Goal: Information Seeking & Learning: Learn about a topic

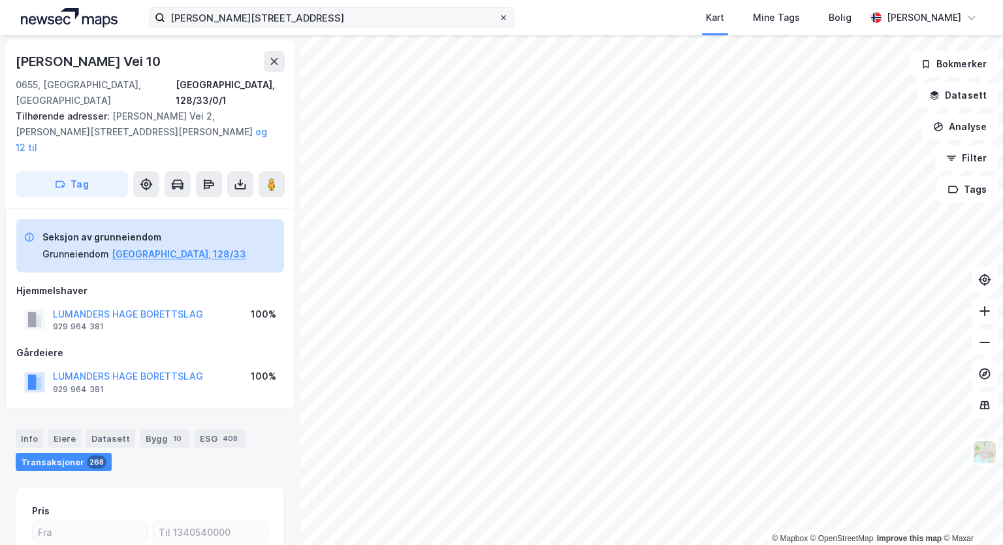
click at [502, 17] on icon at bounding box center [504, 18] width 8 height 8
click at [498, 17] on input "[PERSON_NAME][STREET_ADDRESS]" at bounding box center [331, 18] width 333 height 20
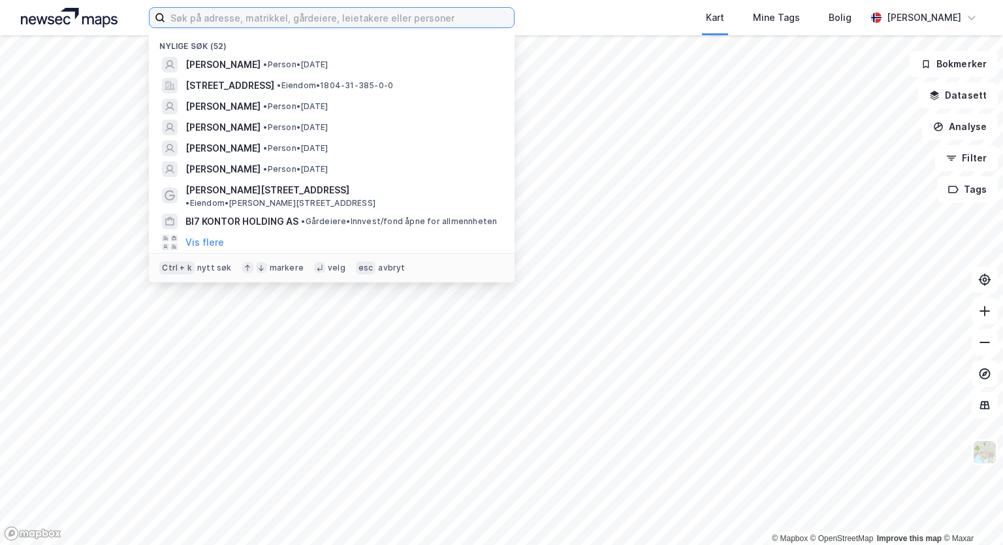
click at [370, 18] on input at bounding box center [339, 18] width 349 height 20
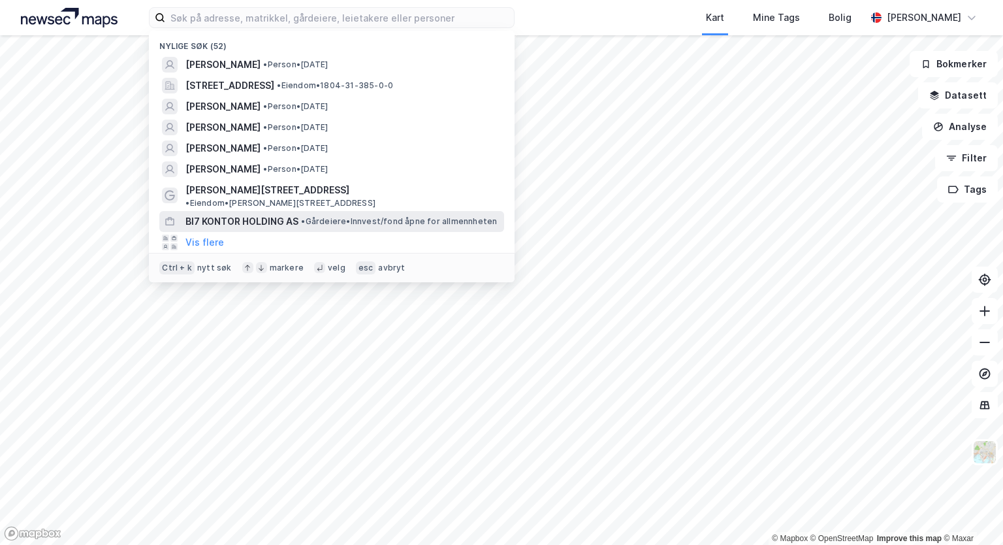
click at [310, 218] on div "BI7 KONTOR HOLDING AS • Gårdeiere • Innvest/fond åpne for allmennheten" at bounding box center [344, 222] width 316 height 16
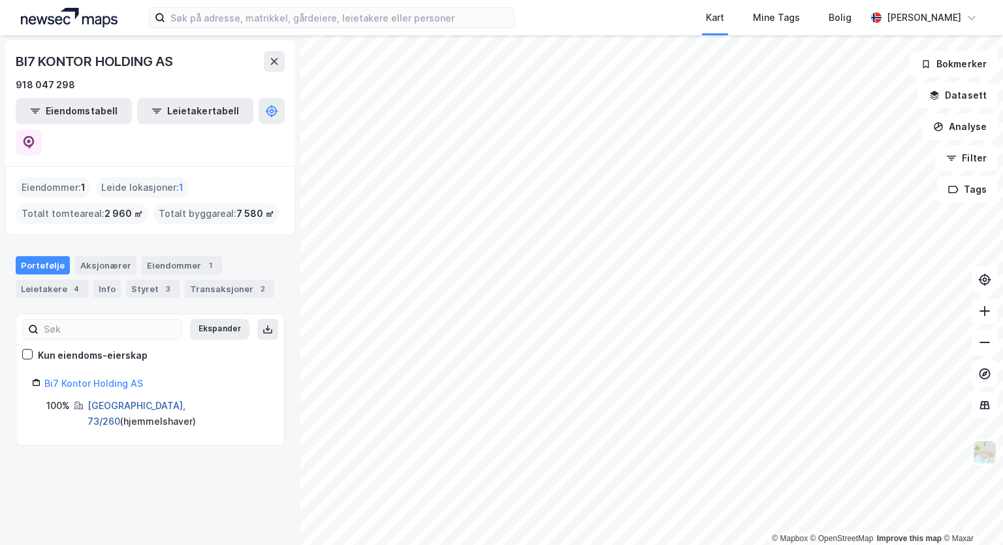
click at [135, 400] on link "[GEOGRAPHIC_DATA], 73/260" at bounding box center [137, 413] width 98 height 27
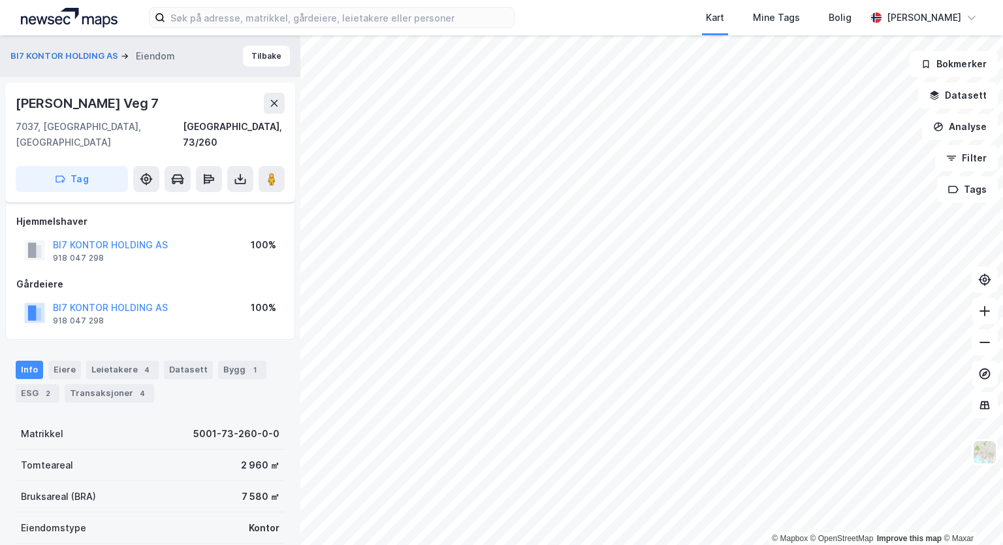
scroll to position [292, 0]
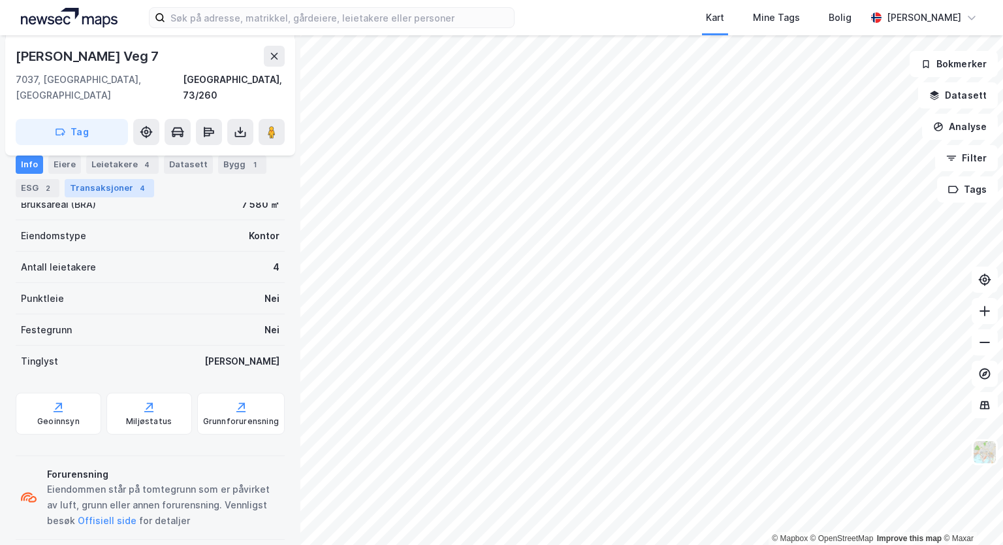
click at [121, 187] on div "Transaksjoner 4" at bounding box center [109, 188] width 89 height 18
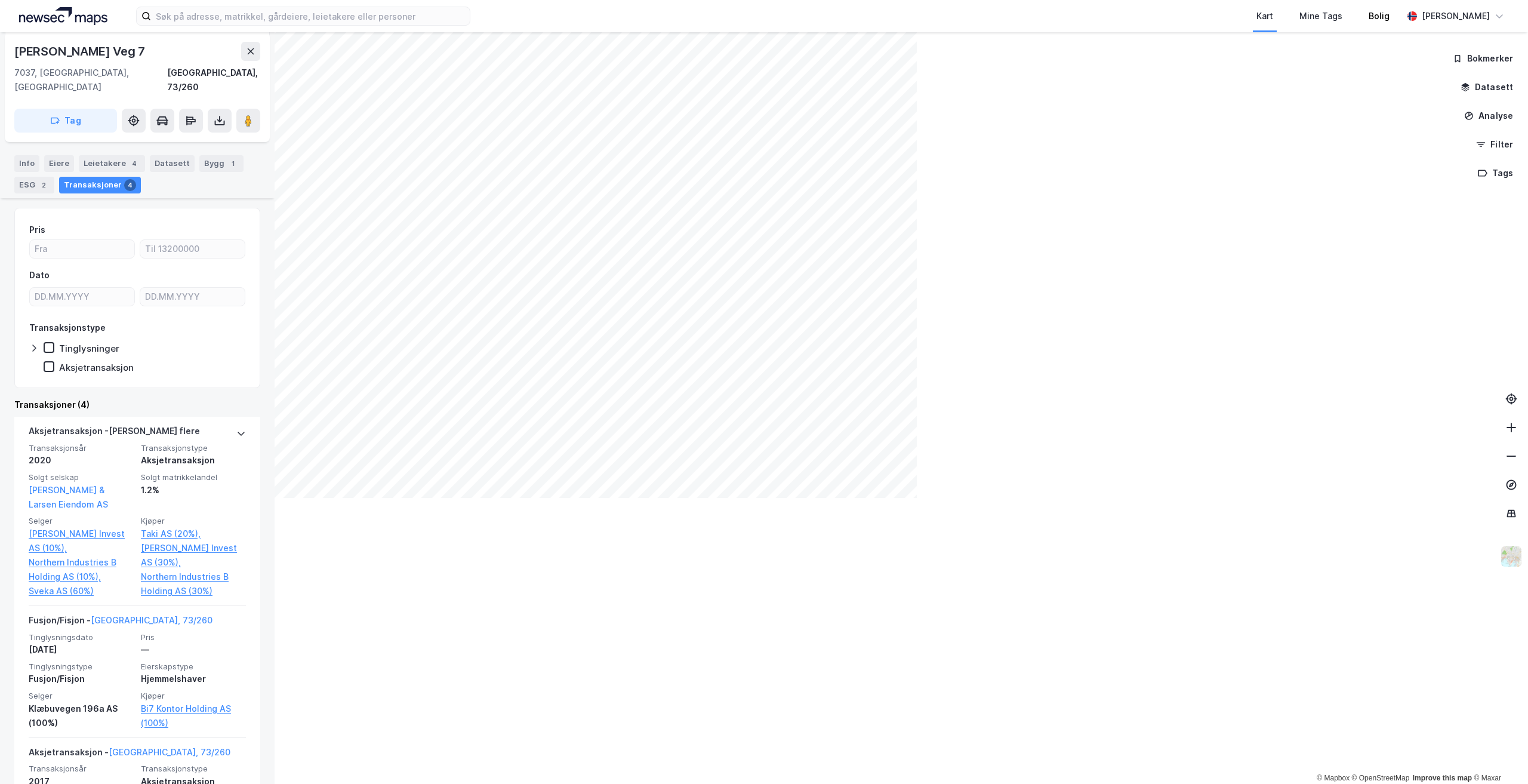
scroll to position [175, 0]
